Goal: Transaction & Acquisition: Purchase product/service

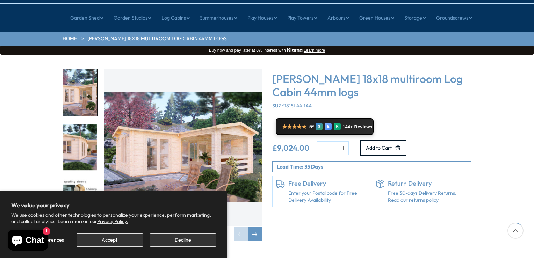
scroll to position [105, 0]
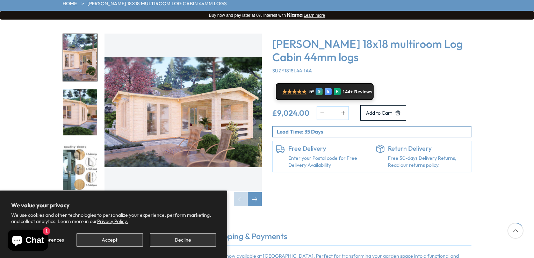
click at [190, 99] on img "1 / 7" at bounding box center [182, 112] width 157 height 157
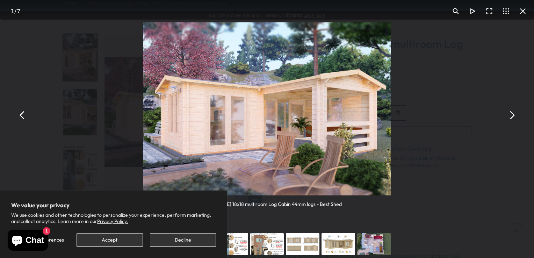
click at [285, 125] on img "You can close this modal content with the ESC key" at bounding box center [267, 108] width 248 height 173
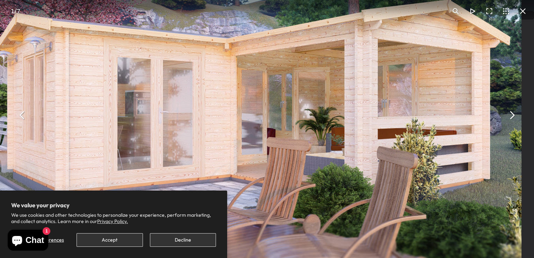
click at [285, 125] on img "You can close this modal content with the ESC key" at bounding box center [243, 88] width 555 height 387
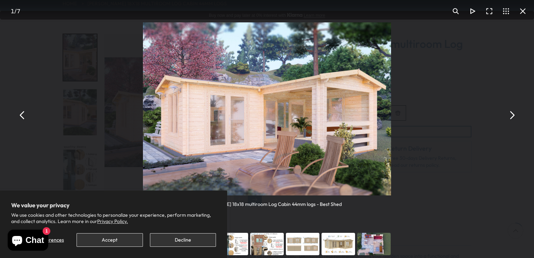
click at [285, 125] on img "You can close this modal content with the ESC key" at bounding box center [267, 108] width 248 height 173
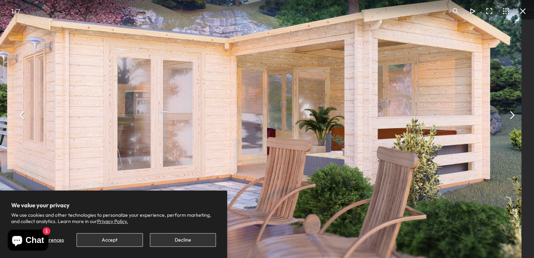
click at [192, 241] on button "Decline" at bounding box center [183, 240] width 66 height 14
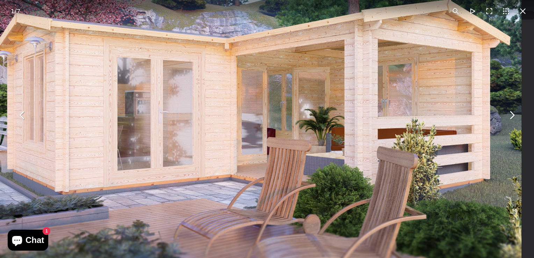
click at [511, 114] on button "You can close this modal content with the ESC key" at bounding box center [511, 115] width 17 height 17
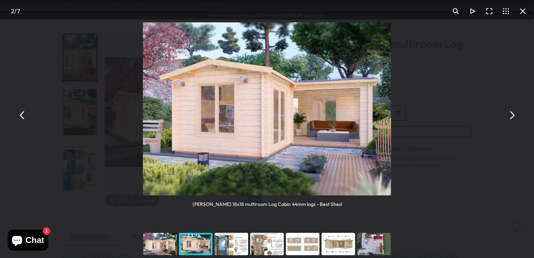
click at [511, 114] on button "You can close this modal content with the ESC key" at bounding box center [511, 115] width 17 height 17
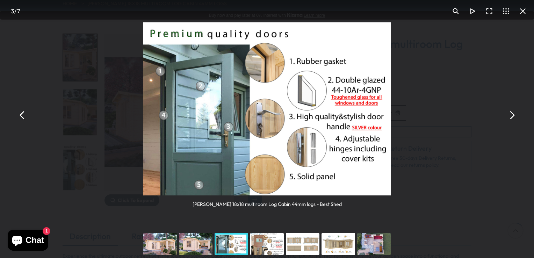
click at [511, 114] on button "You can close this modal content with the ESC key" at bounding box center [511, 115] width 17 height 17
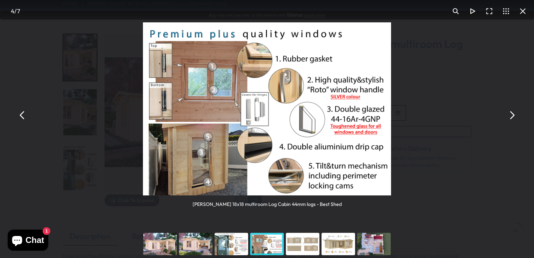
click at [511, 114] on button "You can close this modal content with the ESC key" at bounding box center [511, 115] width 17 height 17
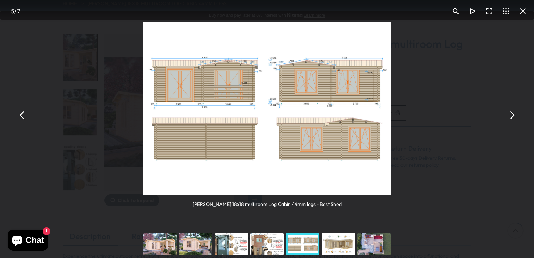
click at [511, 114] on button "You can close this modal content with the ESC key" at bounding box center [511, 115] width 17 height 17
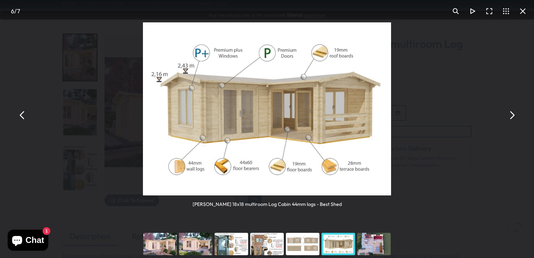
click at [511, 114] on button "You can close this modal content with the ESC key" at bounding box center [511, 115] width 17 height 17
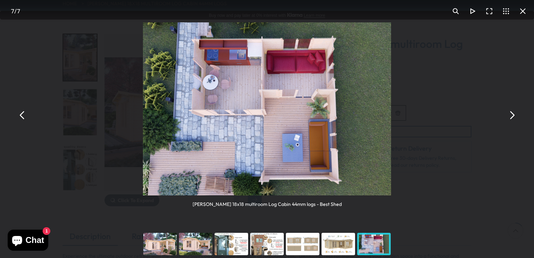
click at [511, 114] on button "You can close this modal content with the ESC key" at bounding box center [511, 115] width 17 height 17
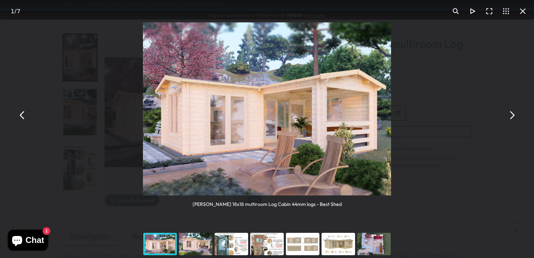
click at [511, 114] on button "You can close this modal content with the ESC key" at bounding box center [511, 115] width 17 height 17
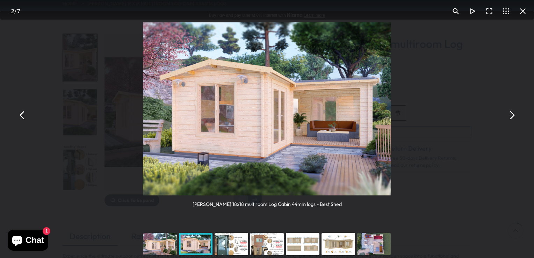
click at [511, 115] on button "You can close this modal content with the ESC key" at bounding box center [511, 115] width 17 height 17
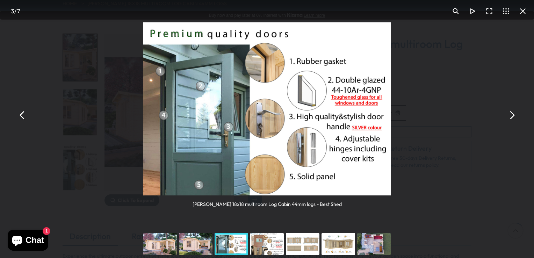
click at [511, 115] on button "You can close this modal content with the ESC key" at bounding box center [511, 115] width 17 height 17
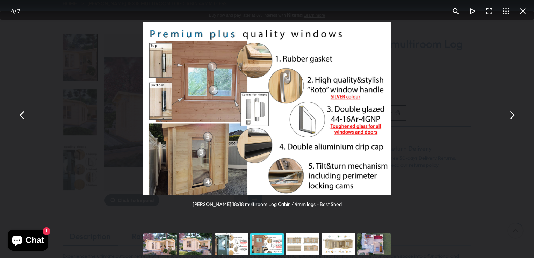
click at [511, 115] on button "You can close this modal content with the ESC key" at bounding box center [511, 115] width 17 height 17
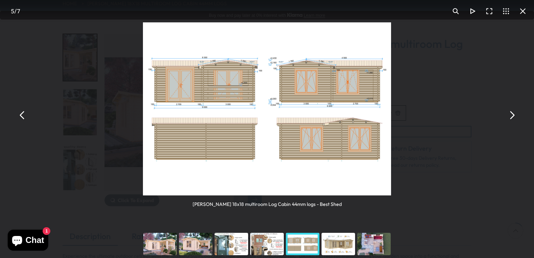
click at [511, 117] on button "You can close this modal content with the ESC key" at bounding box center [511, 115] width 17 height 17
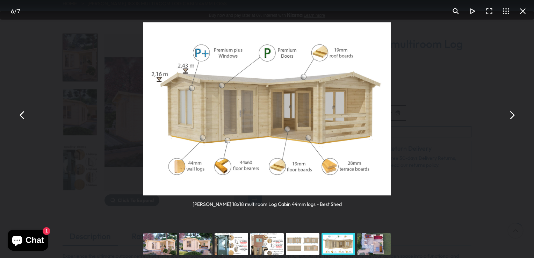
click at [511, 116] on button "You can close this modal content with the ESC key" at bounding box center [511, 115] width 17 height 17
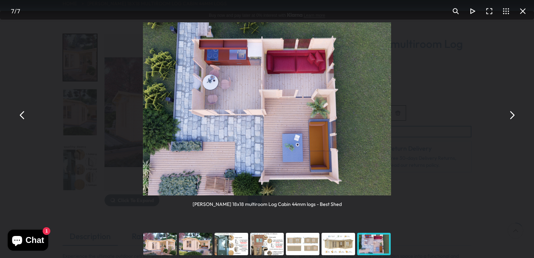
click at [372, 246] on div "You can close this modal content with the ESC key" at bounding box center [374, 244] width 36 height 28
click at [510, 115] on button "You can close this modal content with the ESC key" at bounding box center [511, 115] width 17 height 17
